Goal: Task Accomplishment & Management: Use online tool/utility

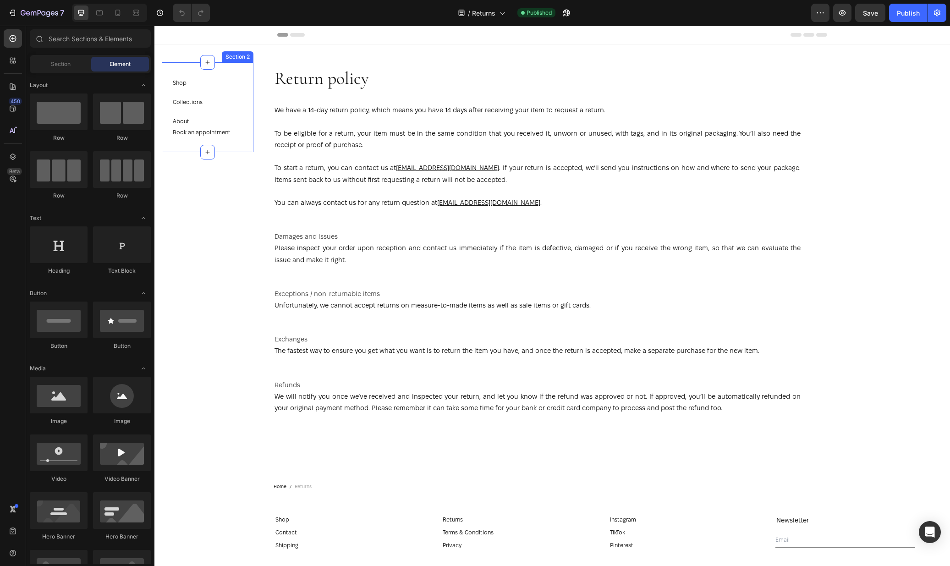
click at [242, 112] on div "Shop Button Collections Button About Button Book an appointment Button Section 2" at bounding box center [208, 107] width 92 height 90
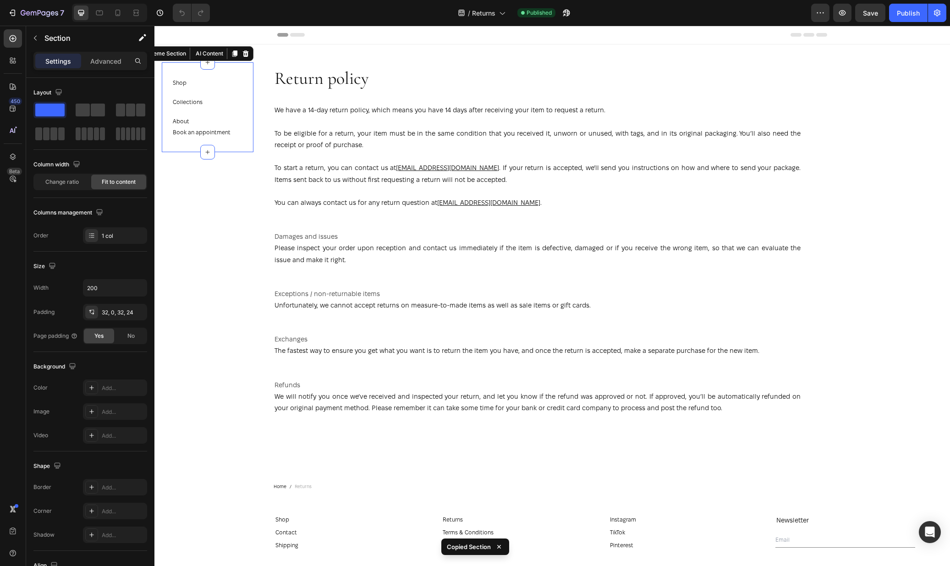
click at [510, 14] on div "/ Returns Published" at bounding box center [514, 13] width 594 height 18
click at [505, 15] on icon at bounding box center [501, 12] width 9 height 9
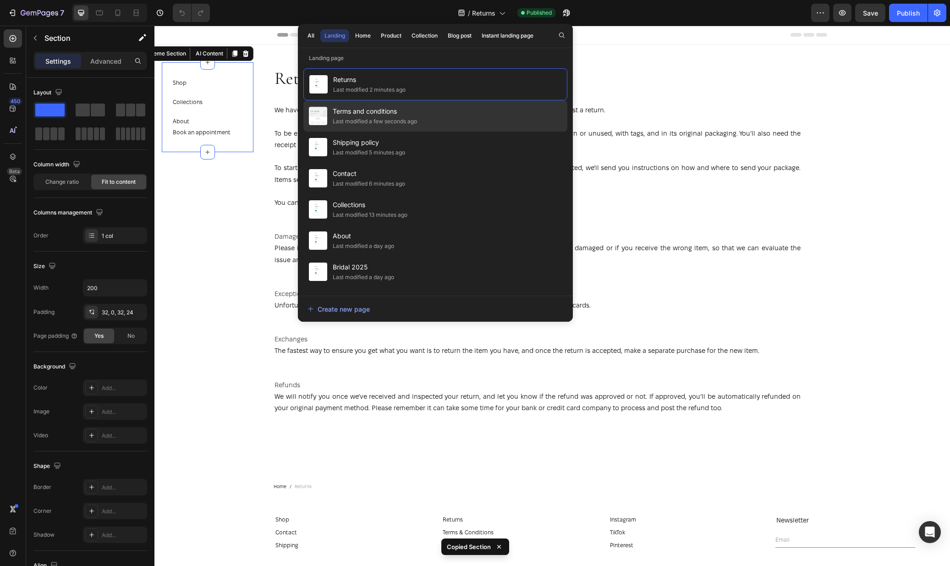
click at [413, 121] on div "Last modified a few seconds ago" at bounding box center [375, 121] width 84 height 9
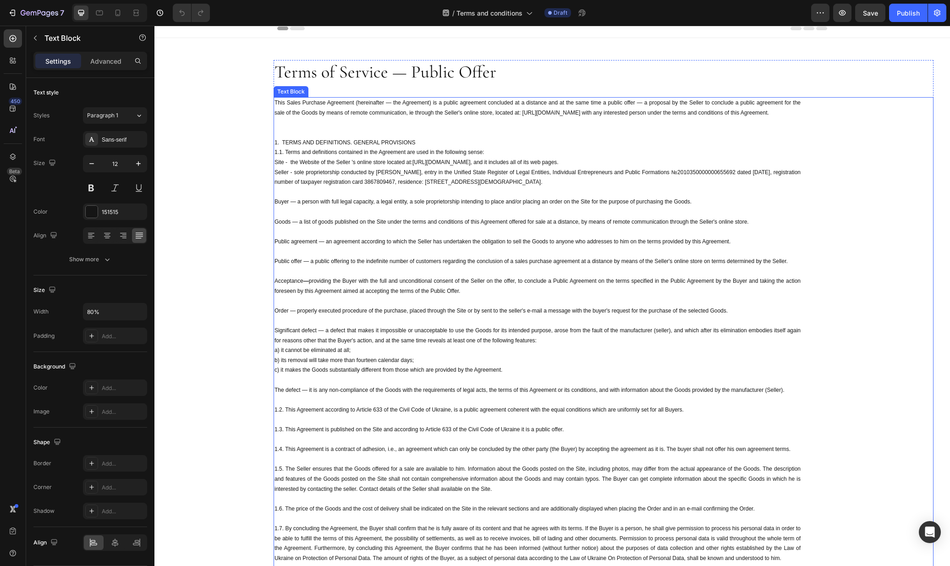
click at [357, 119] on p at bounding box center [538, 123] width 526 height 10
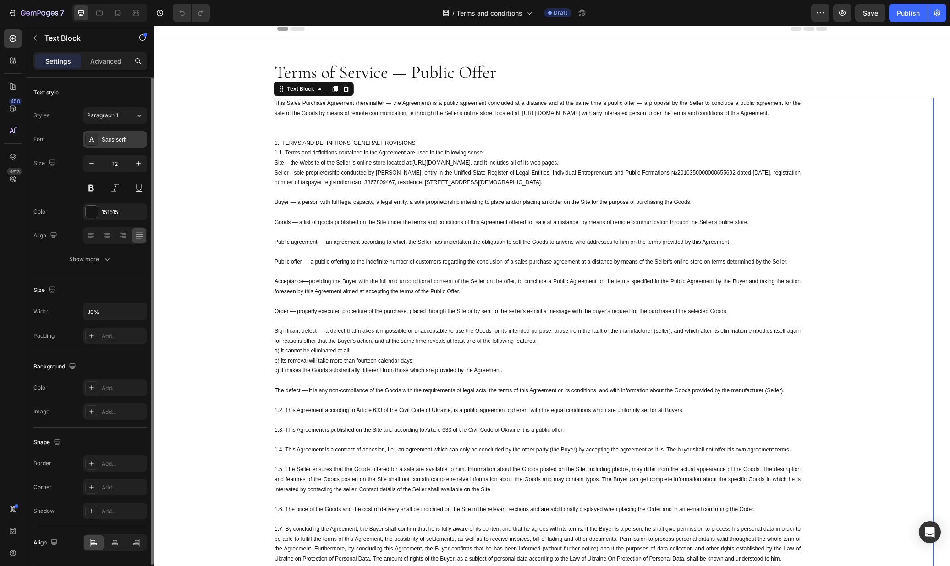
click at [114, 142] on div "Sans-serif" at bounding box center [123, 140] width 43 height 8
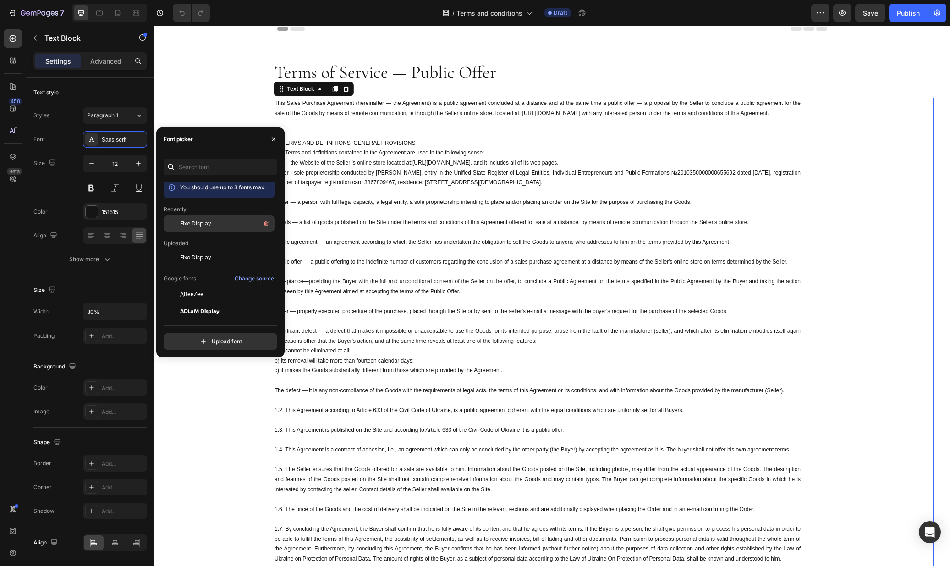
click at [185, 223] on span "FixelDisplay" at bounding box center [195, 224] width 31 height 8
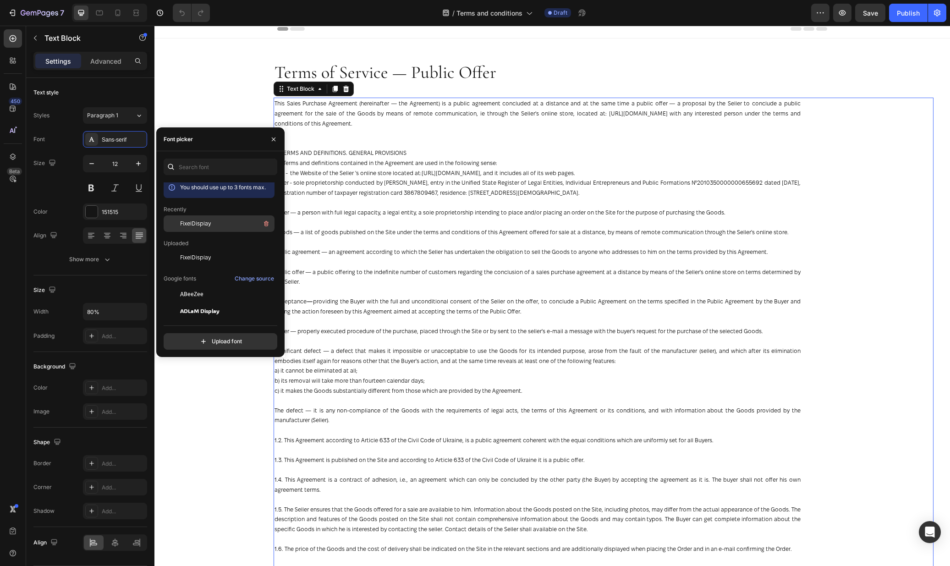
scroll to position [1, 0]
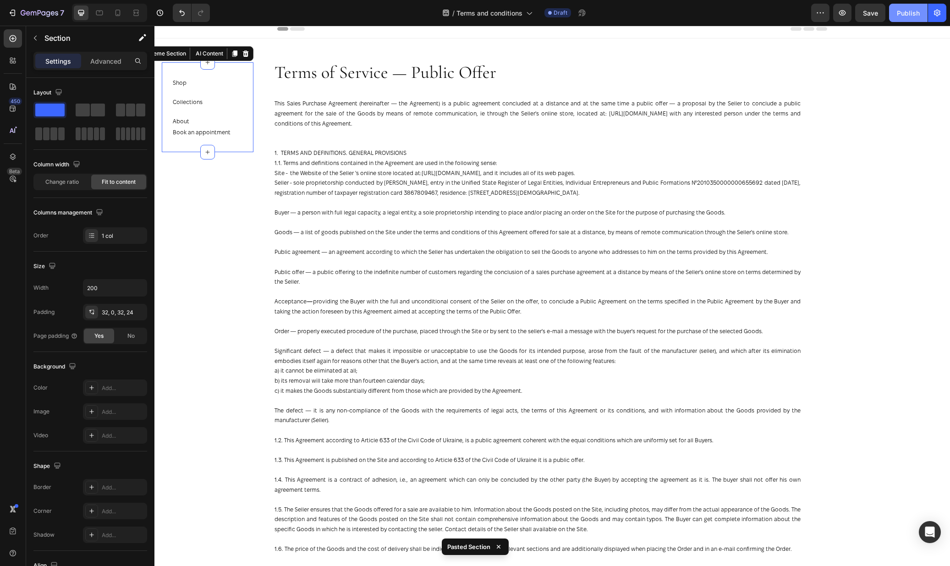
click at [907, 6] on button "Publish" at bounding box center [908, 13] width 39 height 18
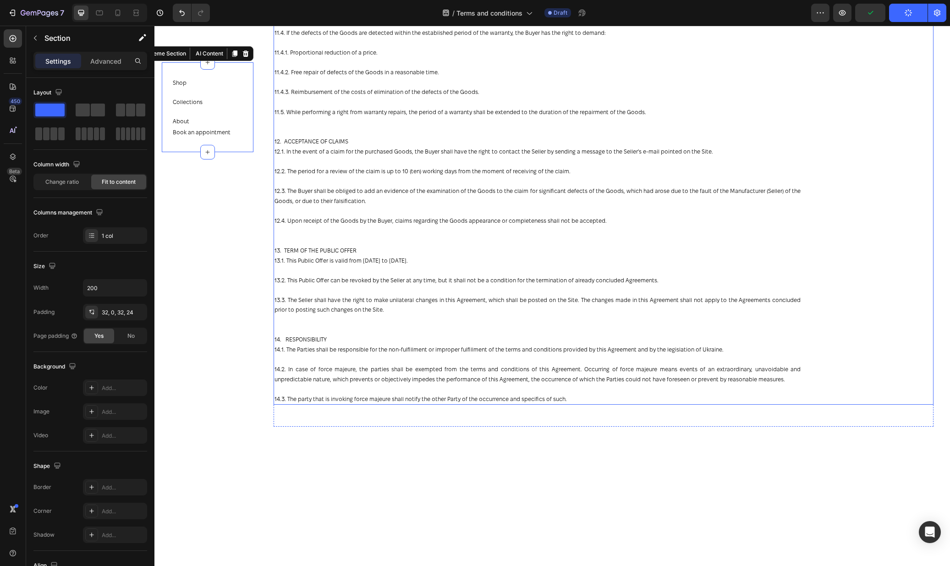
scroll to position [2402, 0]
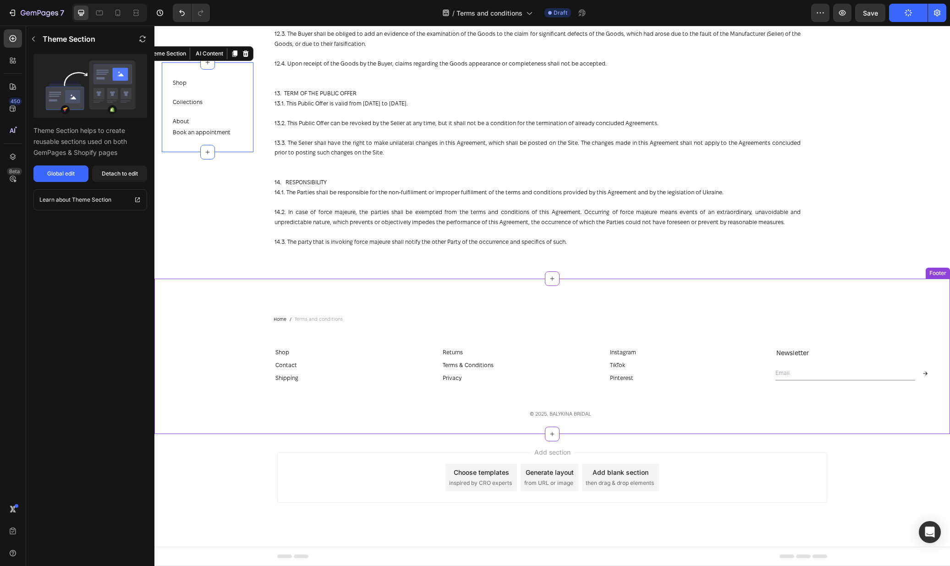
click at [485, 372] on div "Terms & Conditions Button" at bounding box center [523, 365] width 164 height 13
click at [70, 171] on div "Global edit" at bounding box center [61, 174] width 28 height 8
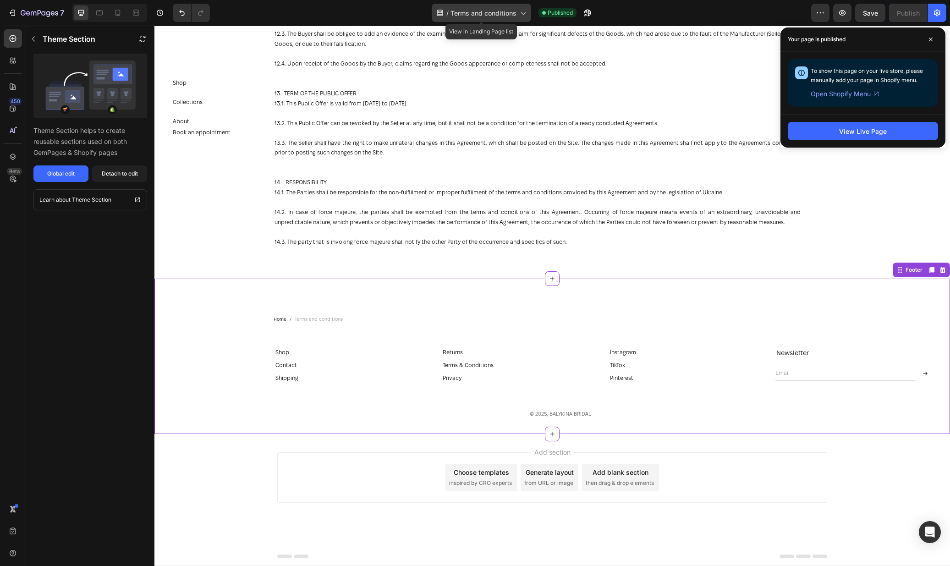
click at [509, 11] on span "Terms and conditions" at bounding box center [484, 13] width 66 height 10
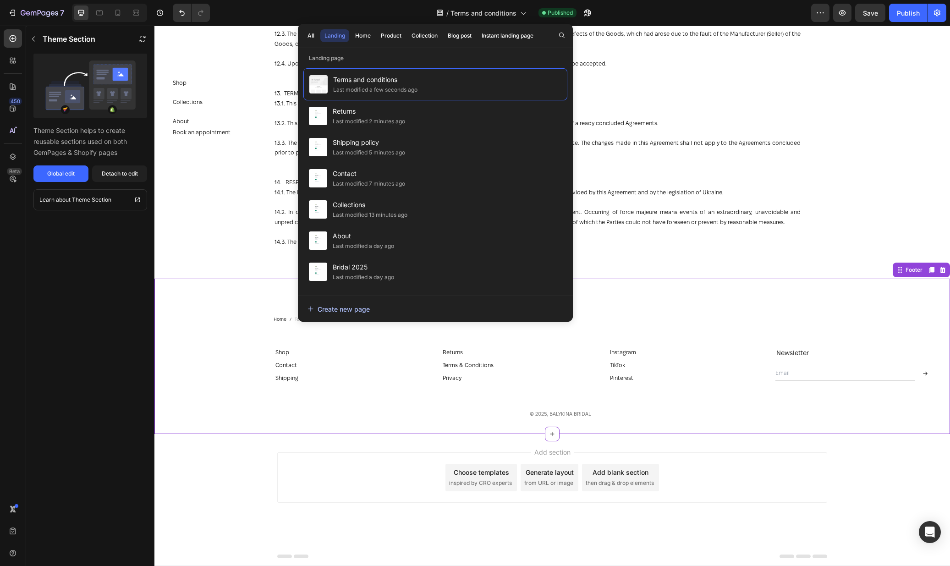
click at [350, 309] on div "Create new page" at bounding box center [339, 309] width 62 height 10
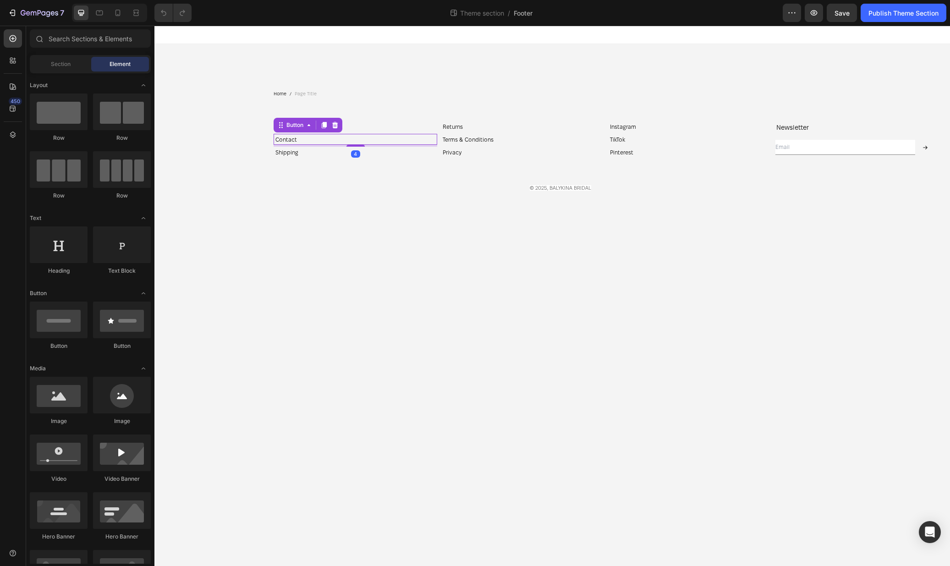
click at [311, 138] on div "Contact Button 4" at bounding box center [356, 139] width 164 height 11
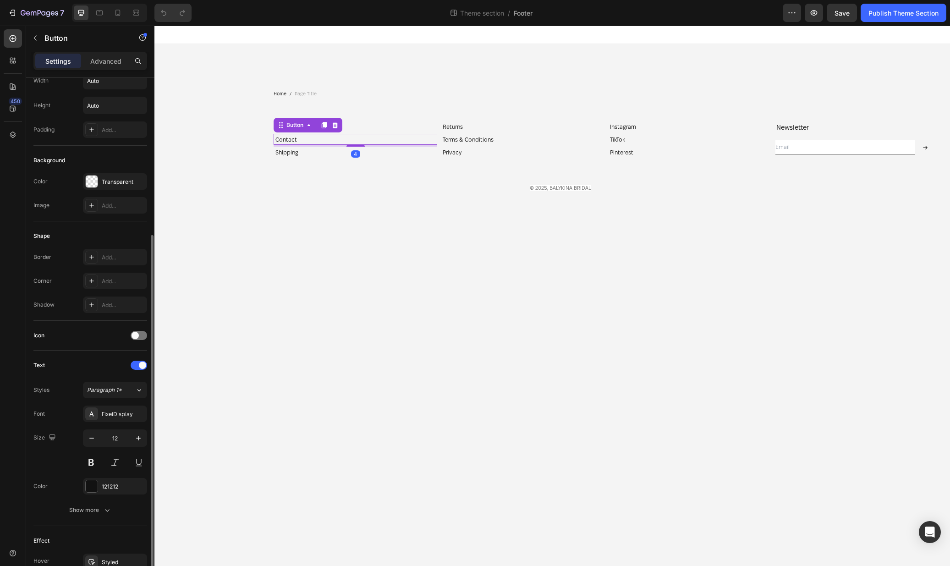
scroll to position [215, 0]
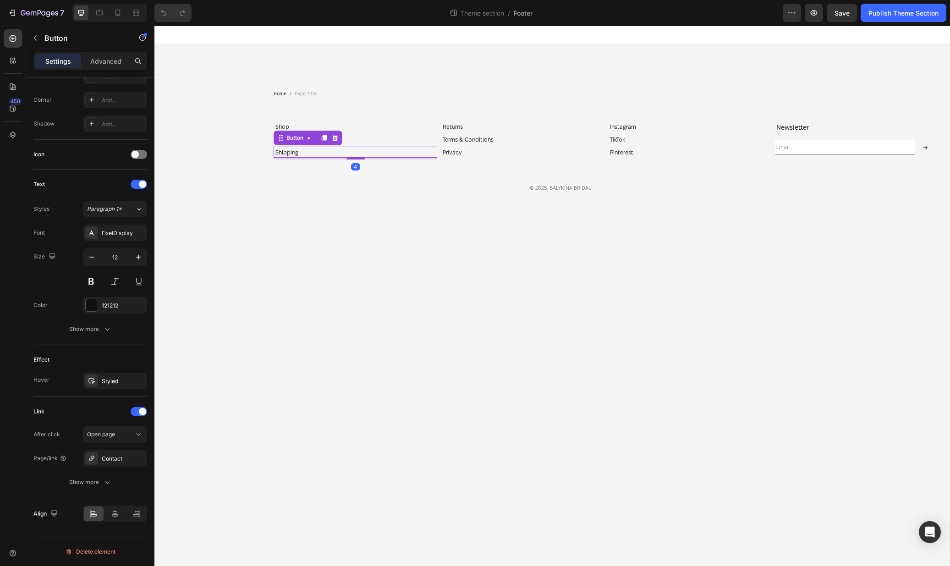
click at [308, 155] on div "Shipping Button 4" at bounding box center [356, 152] width 164 height 11
click at [104, 456] on div "Shipping policy" at bounding box center [115, 459] width 27 height 8
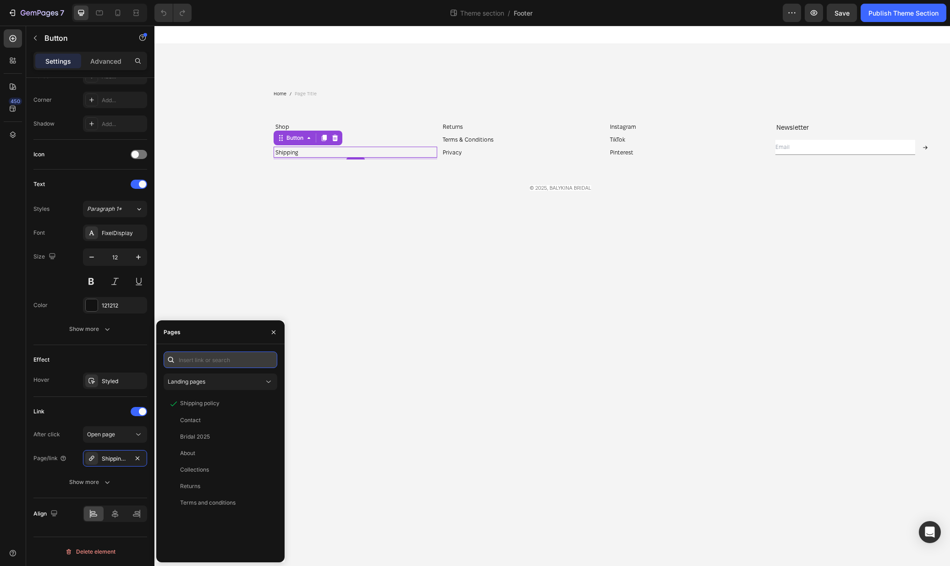
click at [193, 361] on input "text" at bounding box center [221, 360] width 114 height 17
type input "shi"
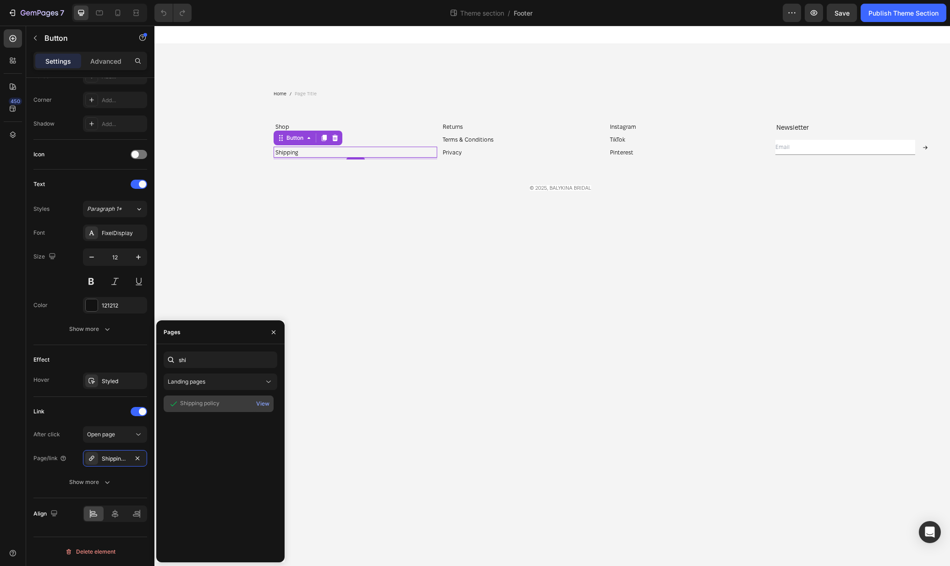
click at [210, 408] on div "Shipping policy View" at bounding box center [219, 404] width 110 height 17
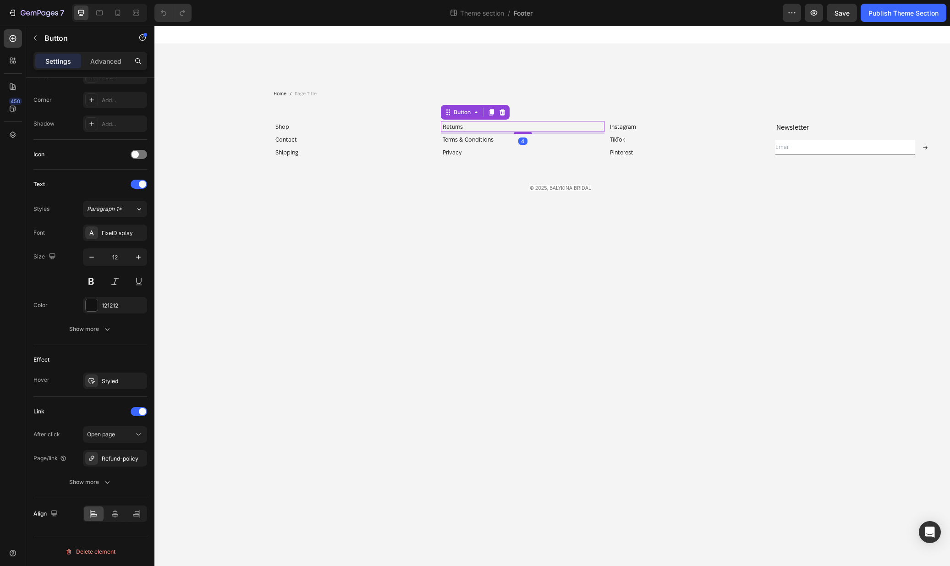
click at [476, 122] on div "Returns Button 4" at bounding box center [523, 126] width 164 height 11
click at [123, 455] on div "Refund-policy" at bounding box center [115, 459] width 27 height 8
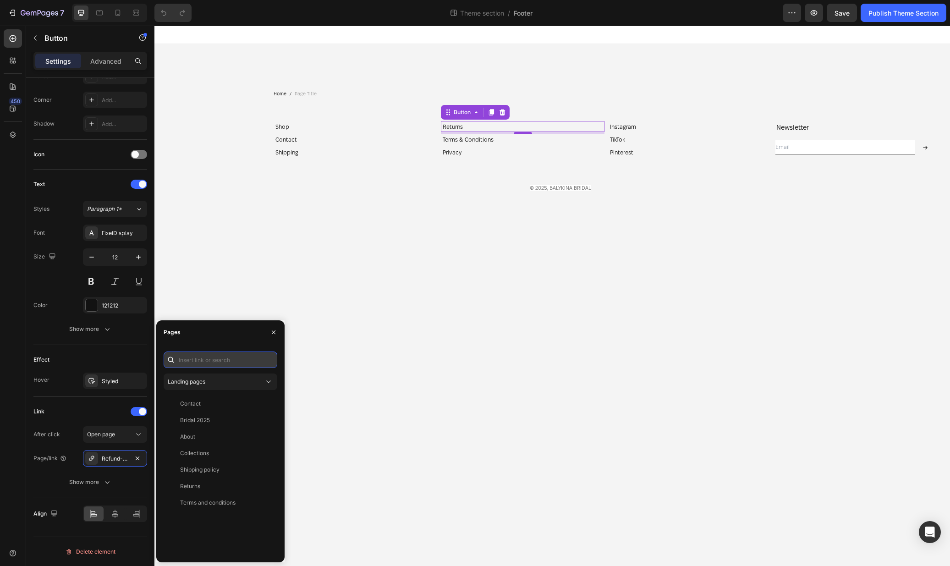
click at [195, 362] on input "text" at bounding box center [221, 360] width 114 height 17
type input "re"
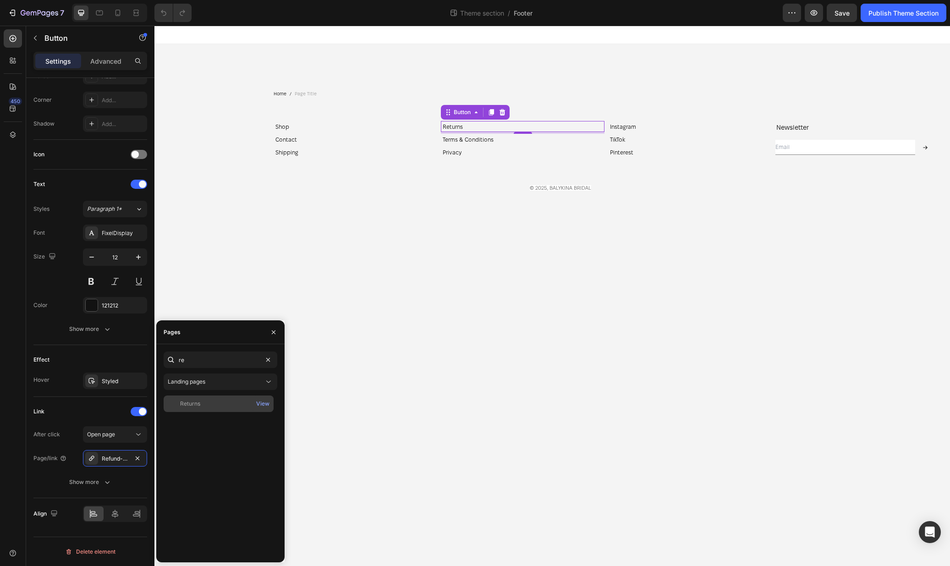
click at [202, 405] on div "Returns" at bounding box center [218, 404] width 103 height 8
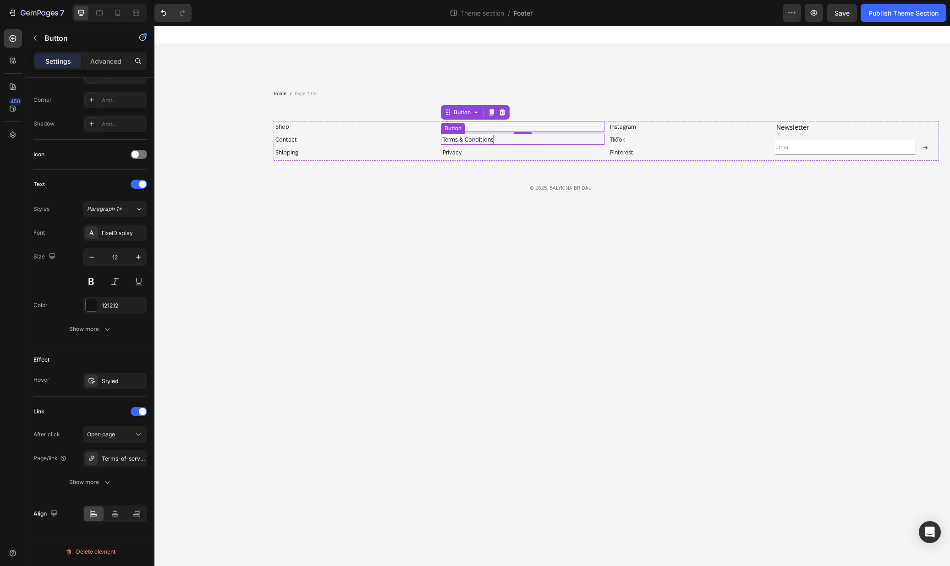
click at [493, 139] on p "Terms & Conditions" at bounding box center [468, 140] width 51 height 10
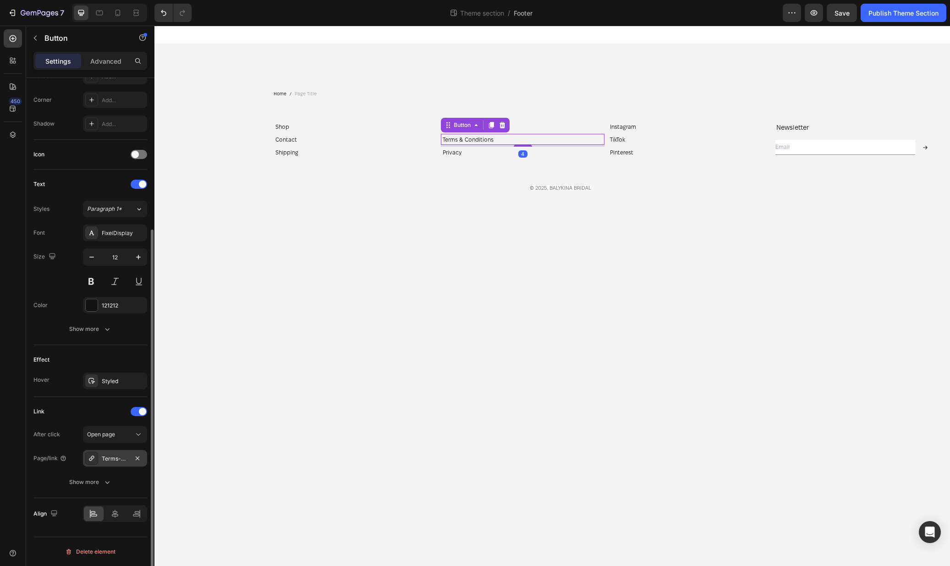
click at [104, 463] on div "Terms-of-service" at bounding box center [115, 458] width 64 height 17
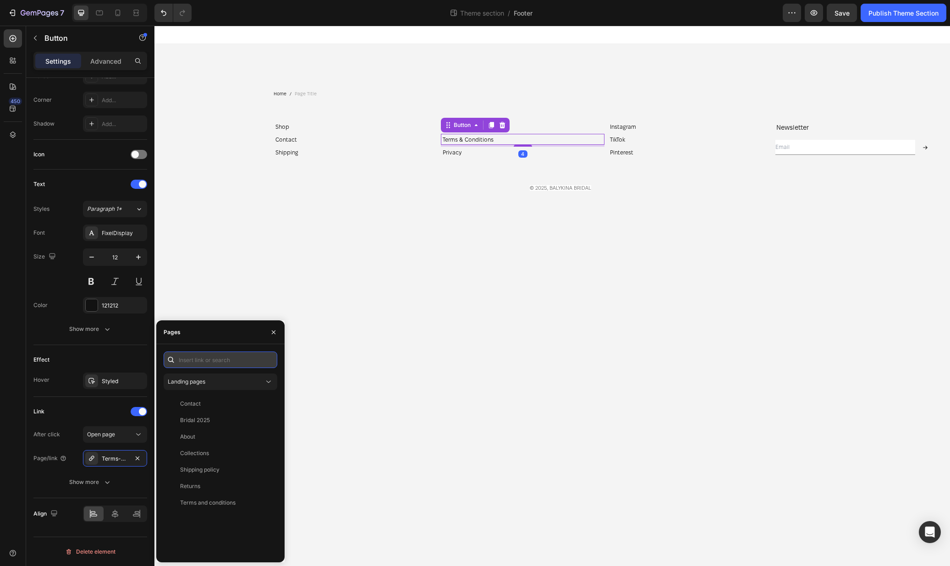
click at [224, 357] on input "text" at bounding box center [221, 360] width 114 height 17
type input "term"
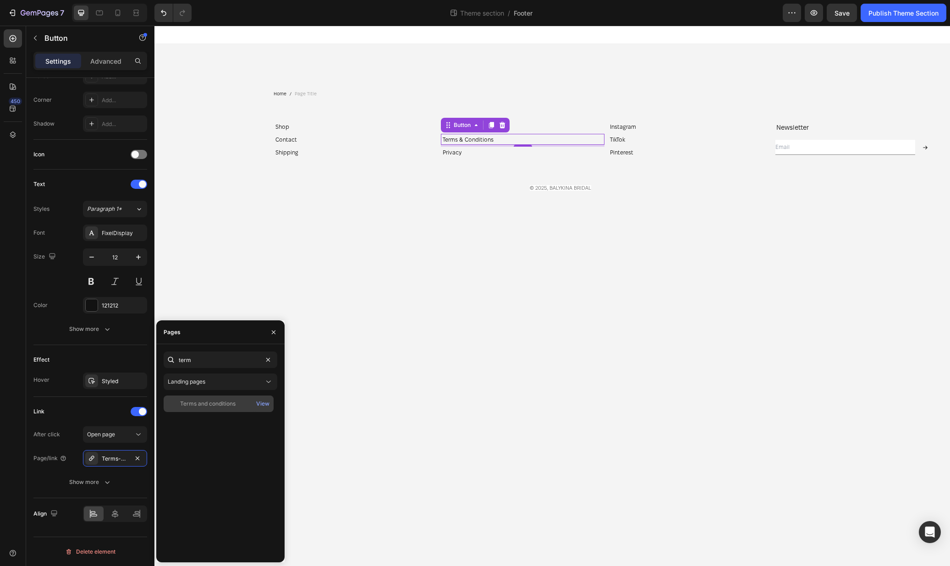
click at [221, 404] on div "Terms and conditions" at bounding box center [207, 404] width 55 height 8
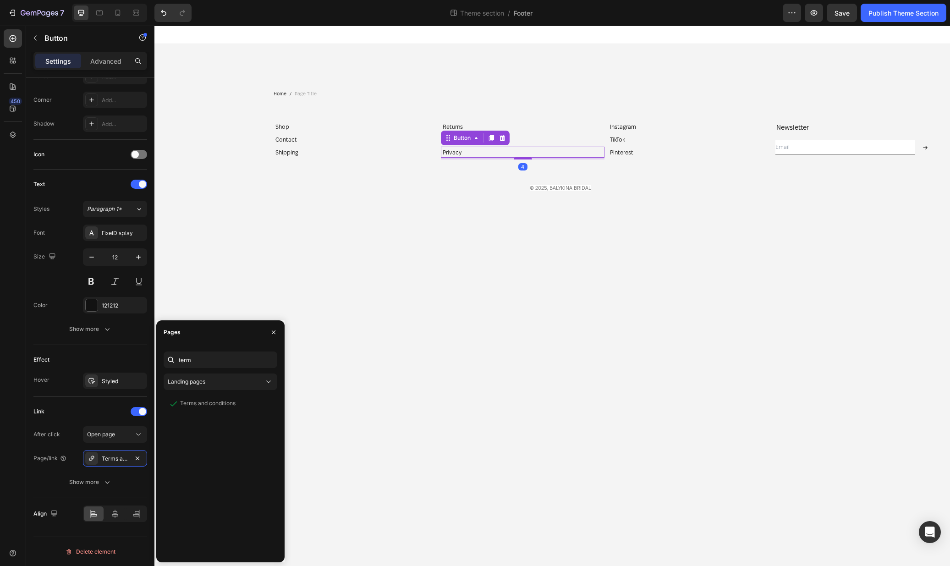
click at [508, 150] on div "Privacy Button 4" at bounding box center [523, 152] width 164 height 11
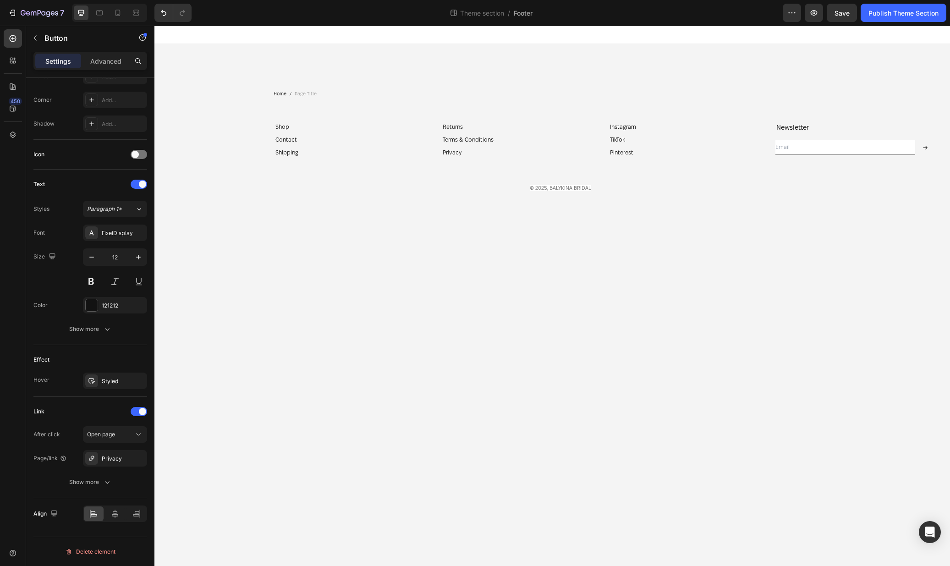
click at [637, 264] on body "Home Page Title Breadcrumb Newsletter Heading Email Field Submit Button Row New…" at bounding box center [553, 296] width 796 height 541
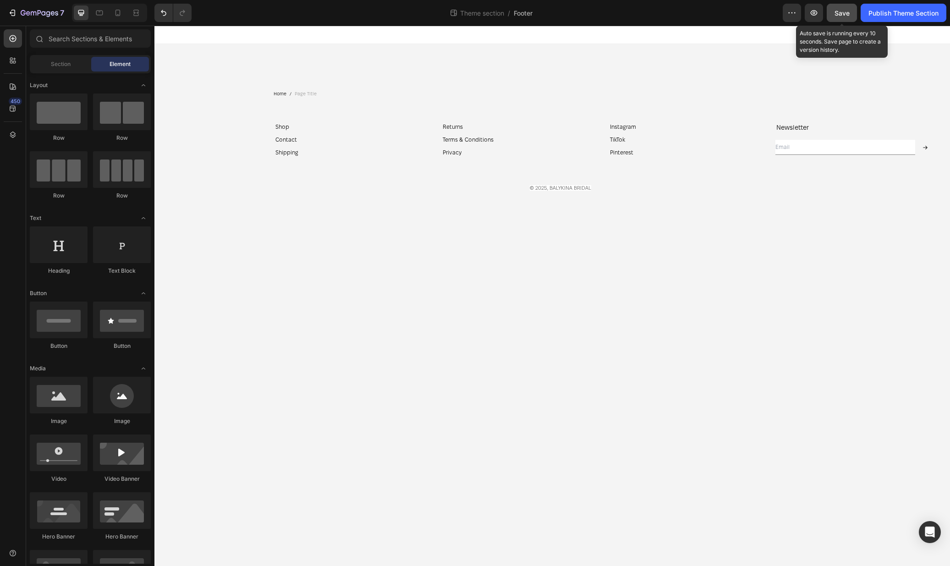
click at [833, 15] on button "Save" at bounding box center [842, 13] width 30 height 18
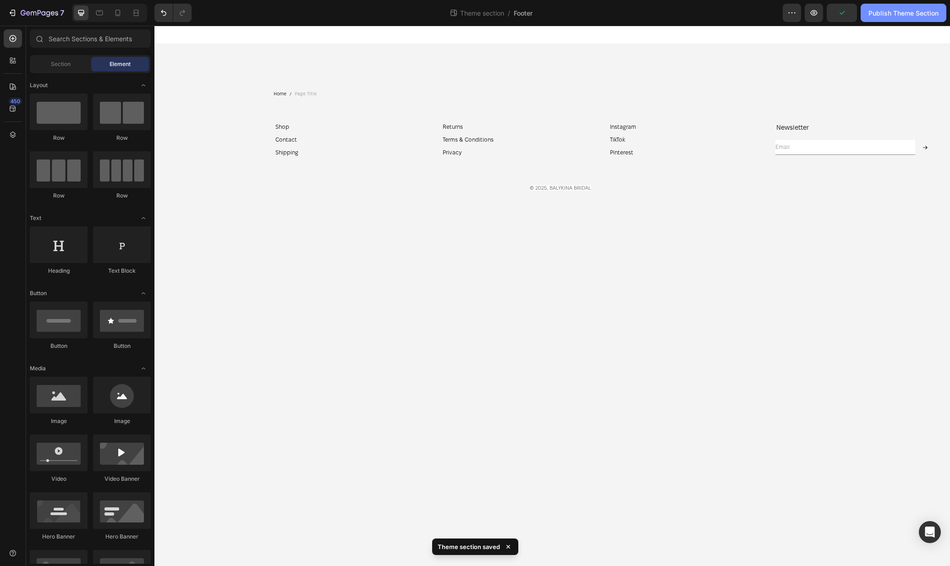
click at [897, 14] on div "Publish Theme Section" at bounding box center [904, 13] width 70 height 10
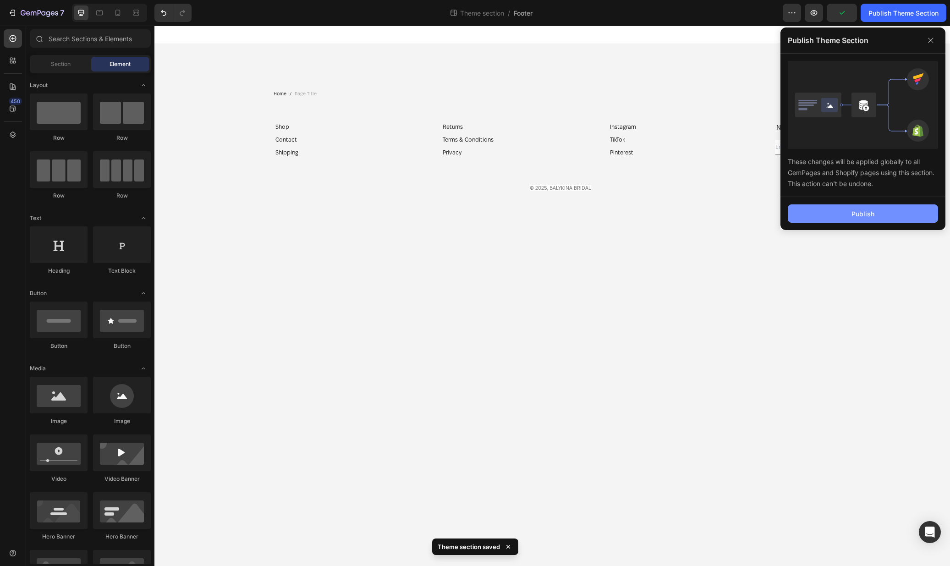
click at [813, 214] on button "Publish" at bounding box center [863, 213] width 150 height 18
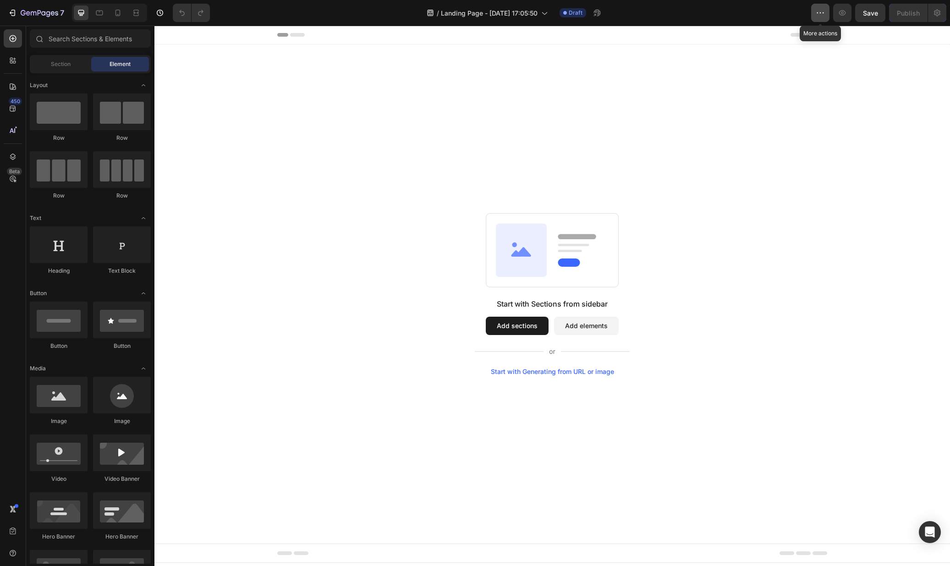
click at [819, 17] on icon "button" at bounding box center [820, 12] width 9 height 9
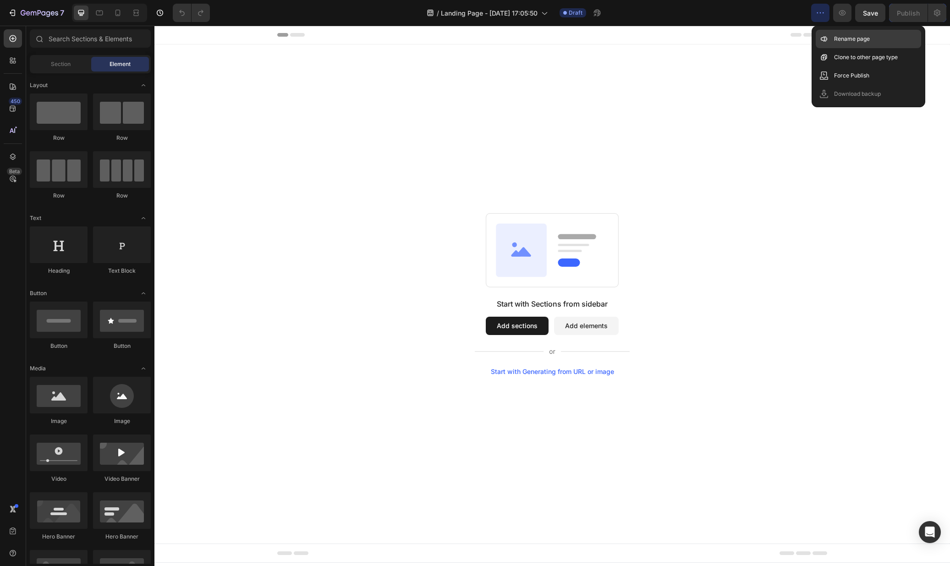
click at [847, 38] on p "Rename page" at bounding box center [852, 38] width 36 height 9
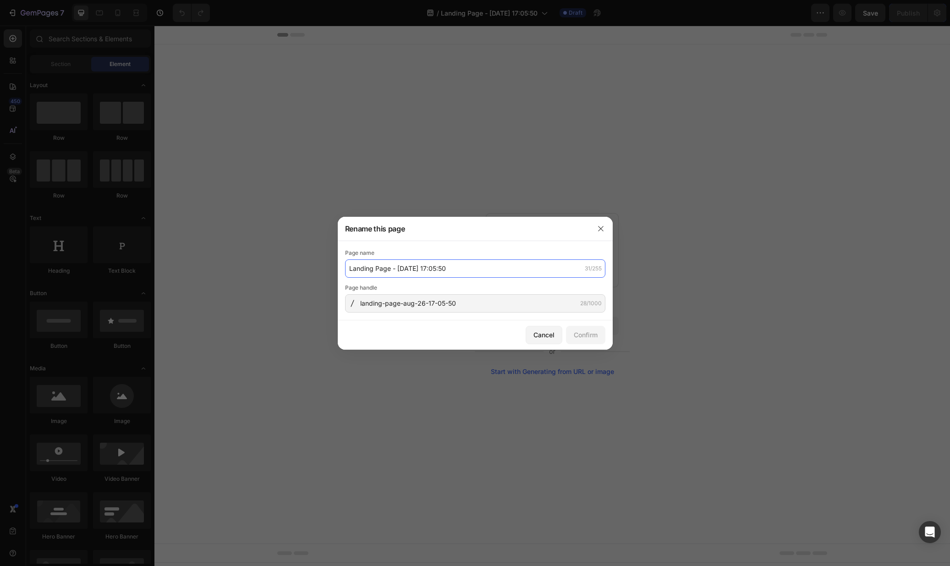
click at [484, 265] on input "Landing Page - Aug 26, 17:05:50" at bounding box center [475, 268] width 260 height 18
type input "Privacy"
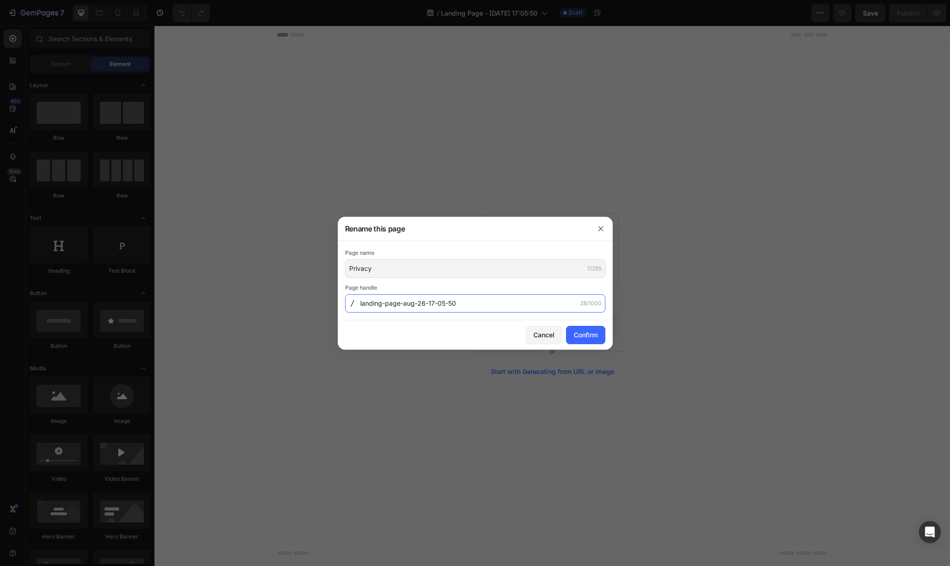
click at [447, 299] on input "landing-page-aug-26-17-05-50" at bounding box center [475, 303] width 260 height 18
paste input "Privacy"
type input "privacy"
click at [589, 337] on div "Confirm" at bounding box center [586, 335] width 24 height 10
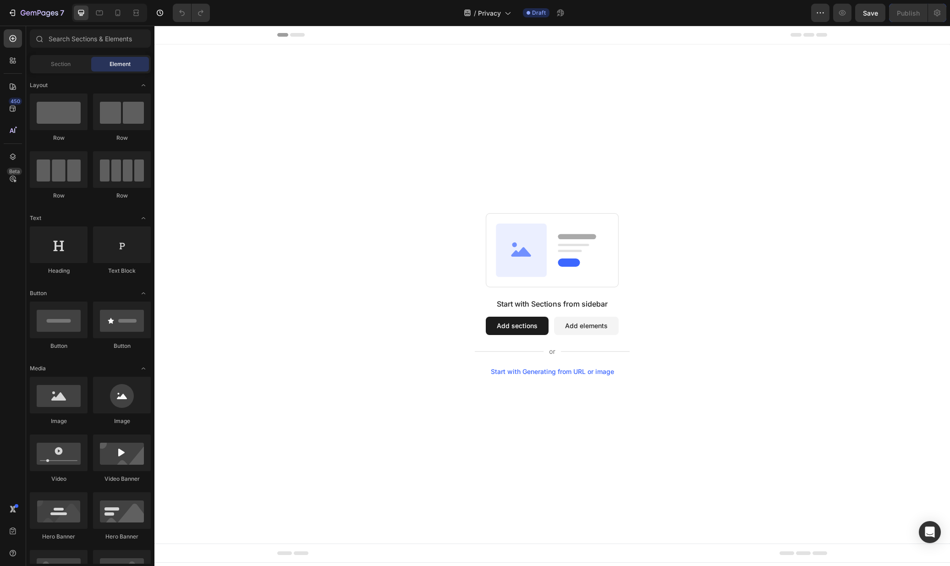
click at [718, 237] on div "Start with Sections from sidebar Add sections Add elements Start with Generatin…" at bounding box center [553, 294] width 730 height 162
click at [494, 101] on div "Start with Sections from sidebar Add sections Add elements Start with Generatin…" at bounding box center [553, 293] width 796 height 499
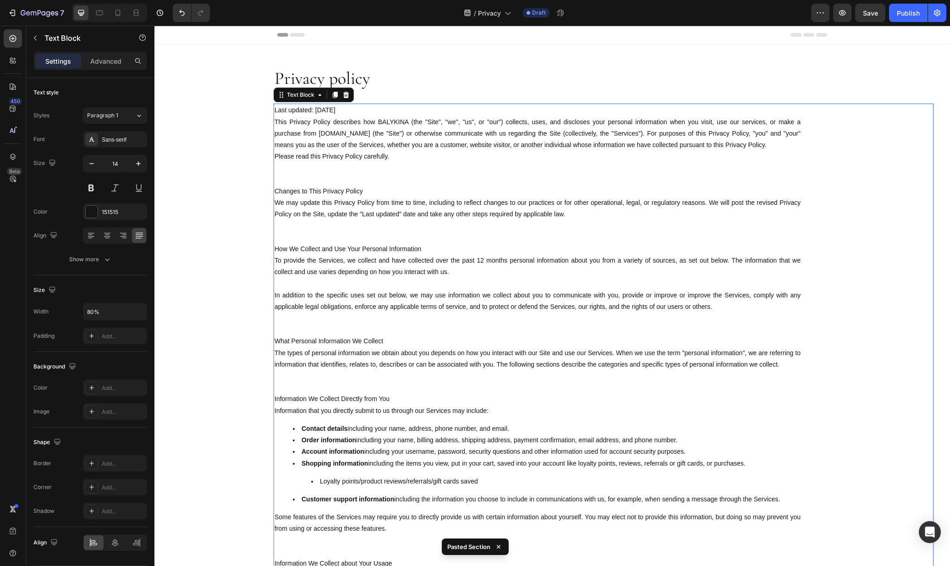
click at [510, 524] on p "Some features of the Services may require you to directly provide us with certa…" at bounding box center [538, 523] width 526 height 23
click at [115, 149] on div "Font Sans-serif Size 14 Color 151515 Align Show more" at bounding box center [90, 199] width 114 height 137
click at [116, 143] on div "Sans-serif" at bounding box center [115, 139] width 64 height 17
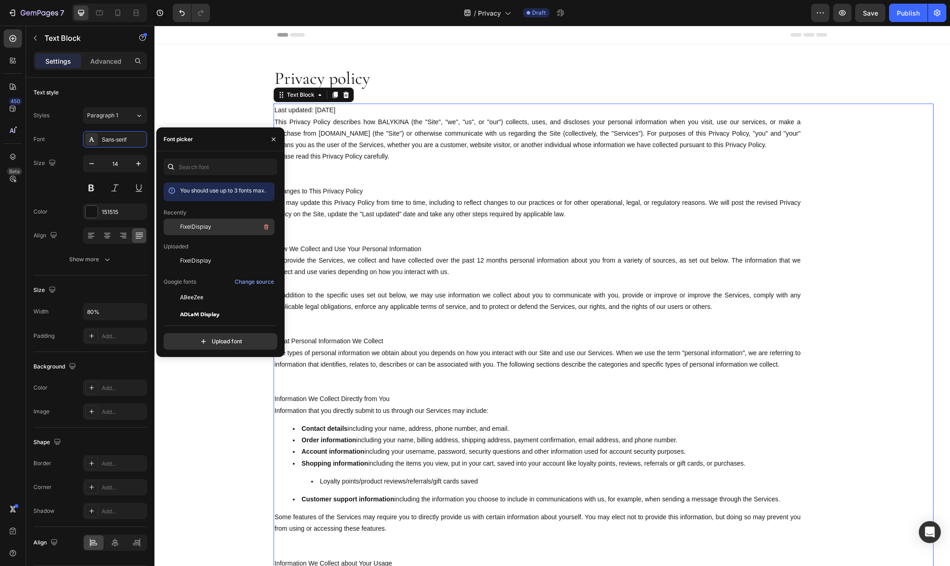
click at [203, 289] on div "FixelDisplay" at bounding box center [219, 297] width 111 height 17
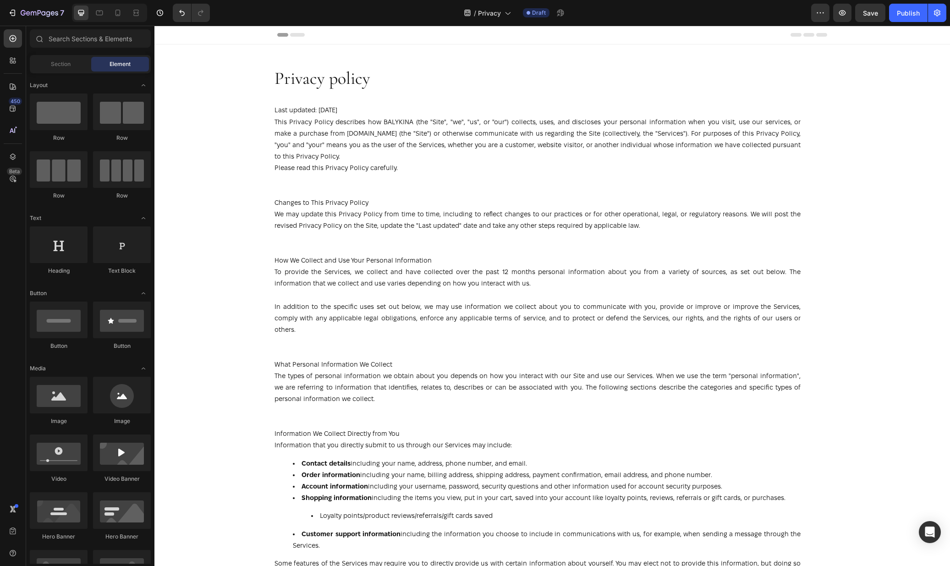
click at [350, 28] on div "Header" at bounding box center [552, 35] width 550 height 18
click at [344, 111] on p "Last updated: July 25, 2024" at bounding box center [538, 110] width 526 height 11
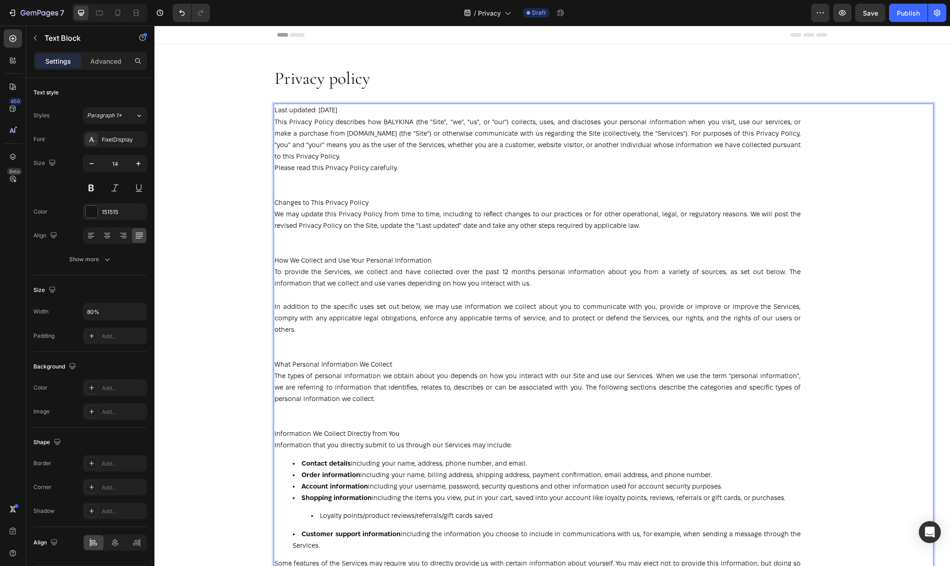
click at [344, 111] on p "Last updated: July 25, 2024" at bounding box center [538, 110] width 526 height 11
click at [323, 110] on p "Last updated: July 25, 2024" at bounding box center [538, 110] width 526 height 11
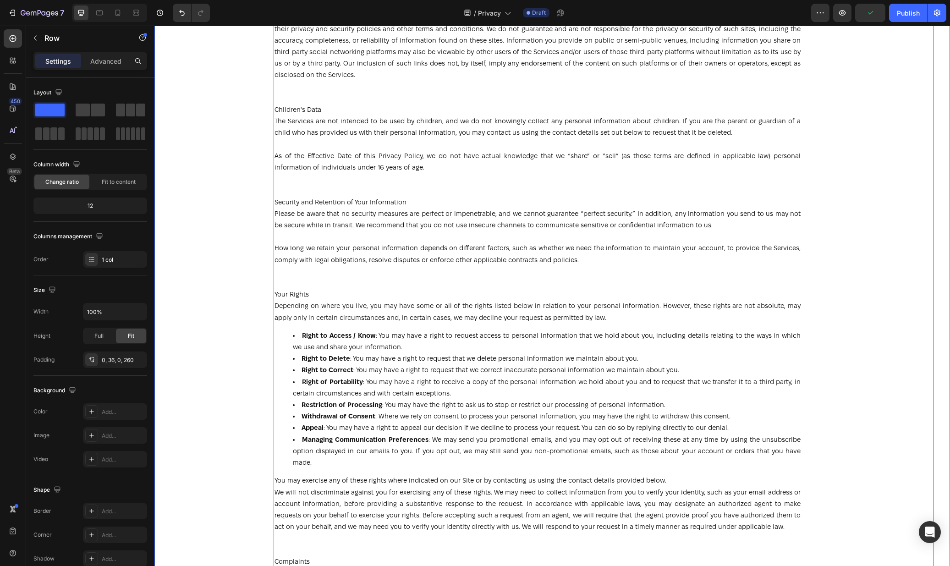
scroll to position [1797, 0]
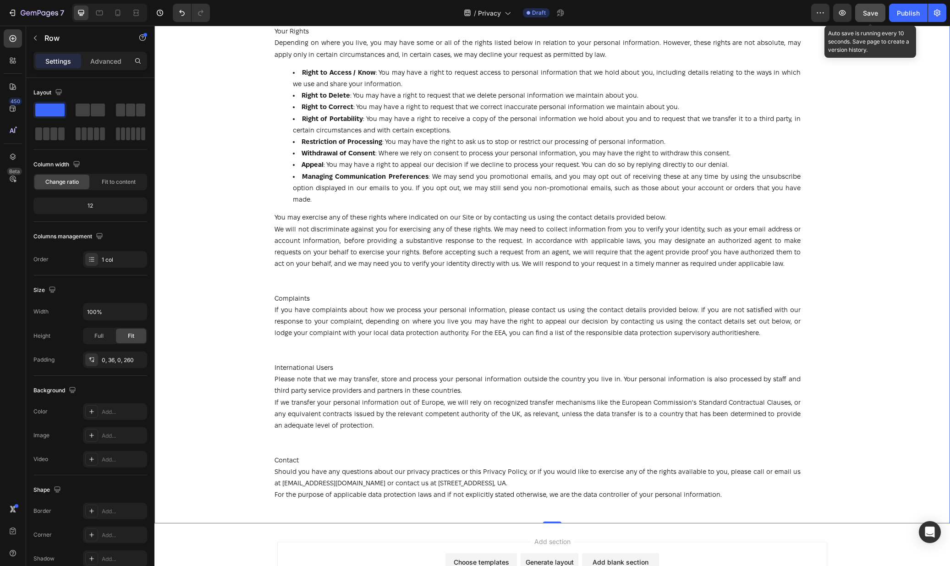
click at [871, 16] on span "Save" at bounding box center [870, 13] width 15 height 8
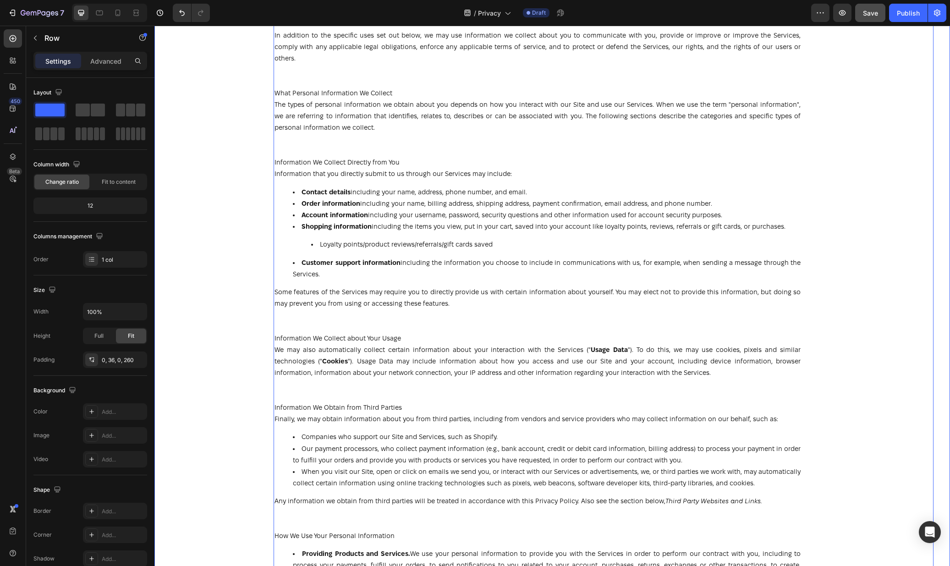
scroll to position [0, 0]
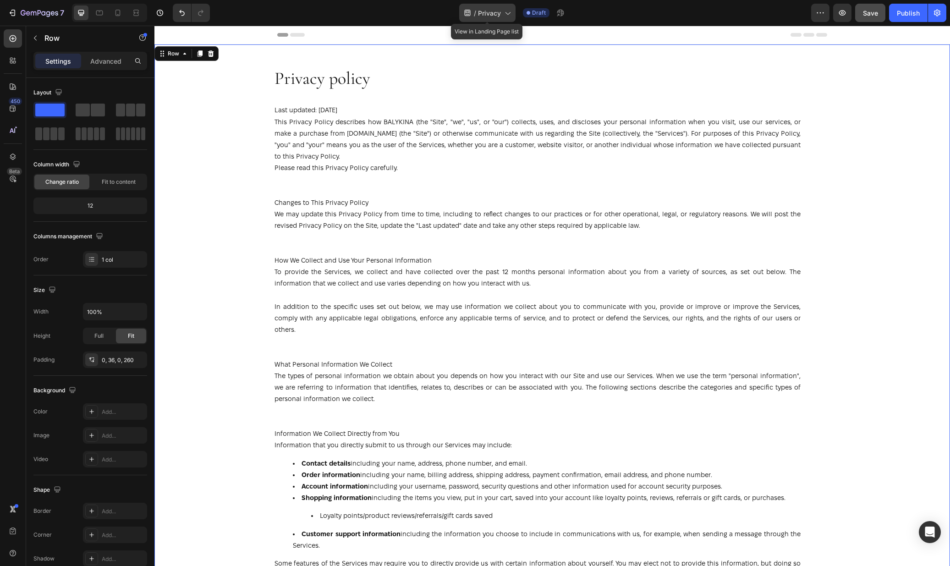
click at [488, 13] on span "Privacy" at bounding box center [489, 13] width 23 height 10
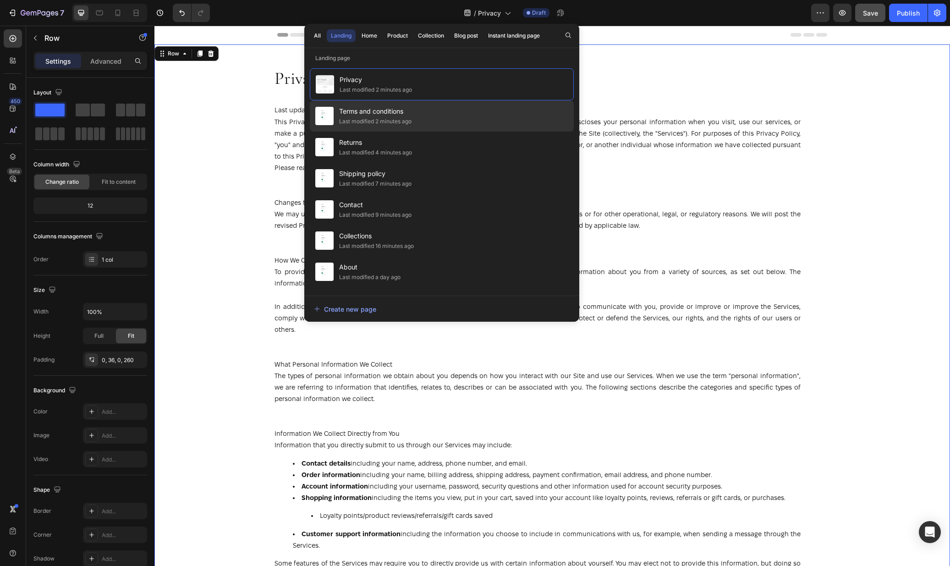
click at [444, 132] on div "Terms and conditions Last modified 2 minutes ago" at bounding box center [442, 147] width 264 height 31
